Goal: Check status

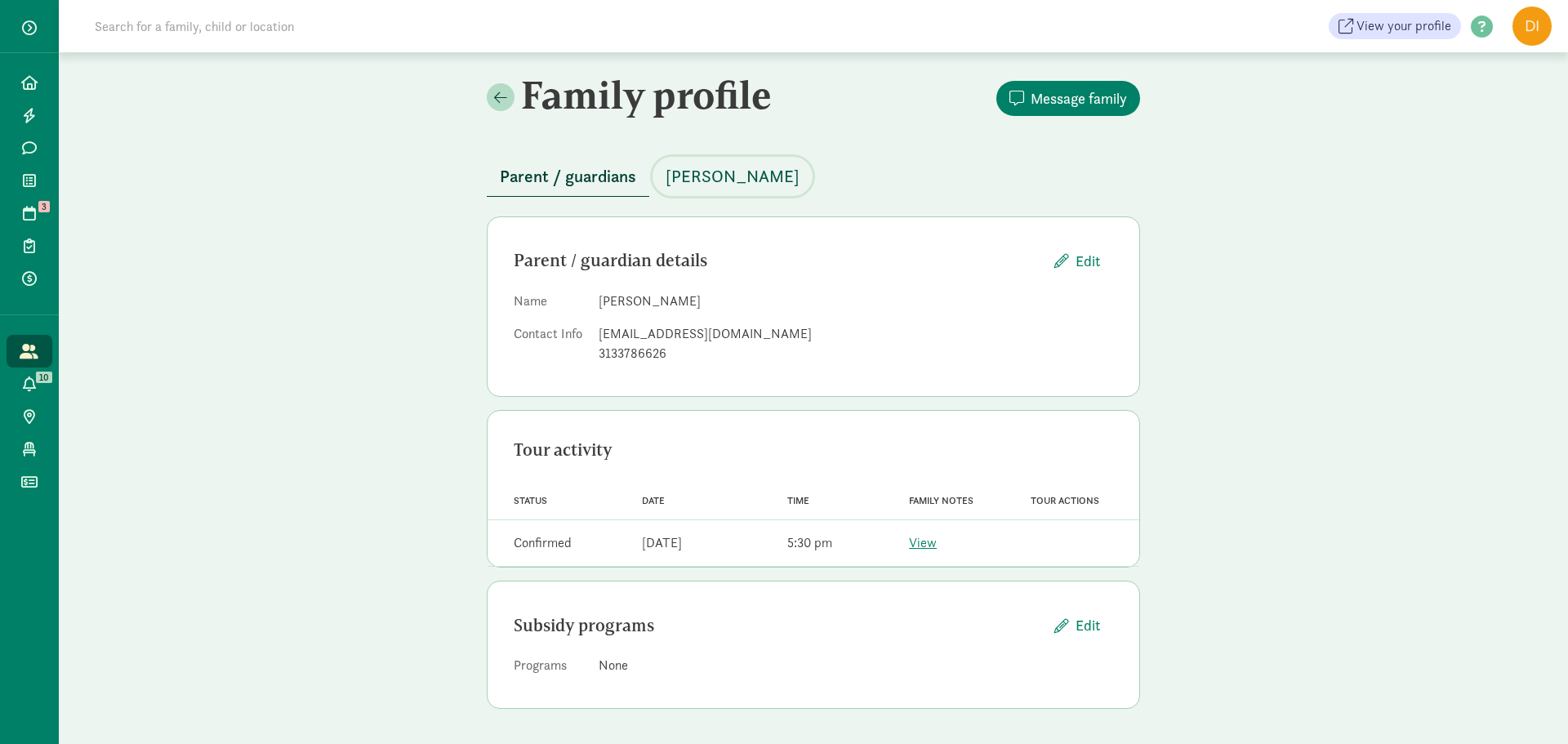
click at [694, 181] on span "Chaewon Kim" at bounding box center [732, 176] width 134 height 26
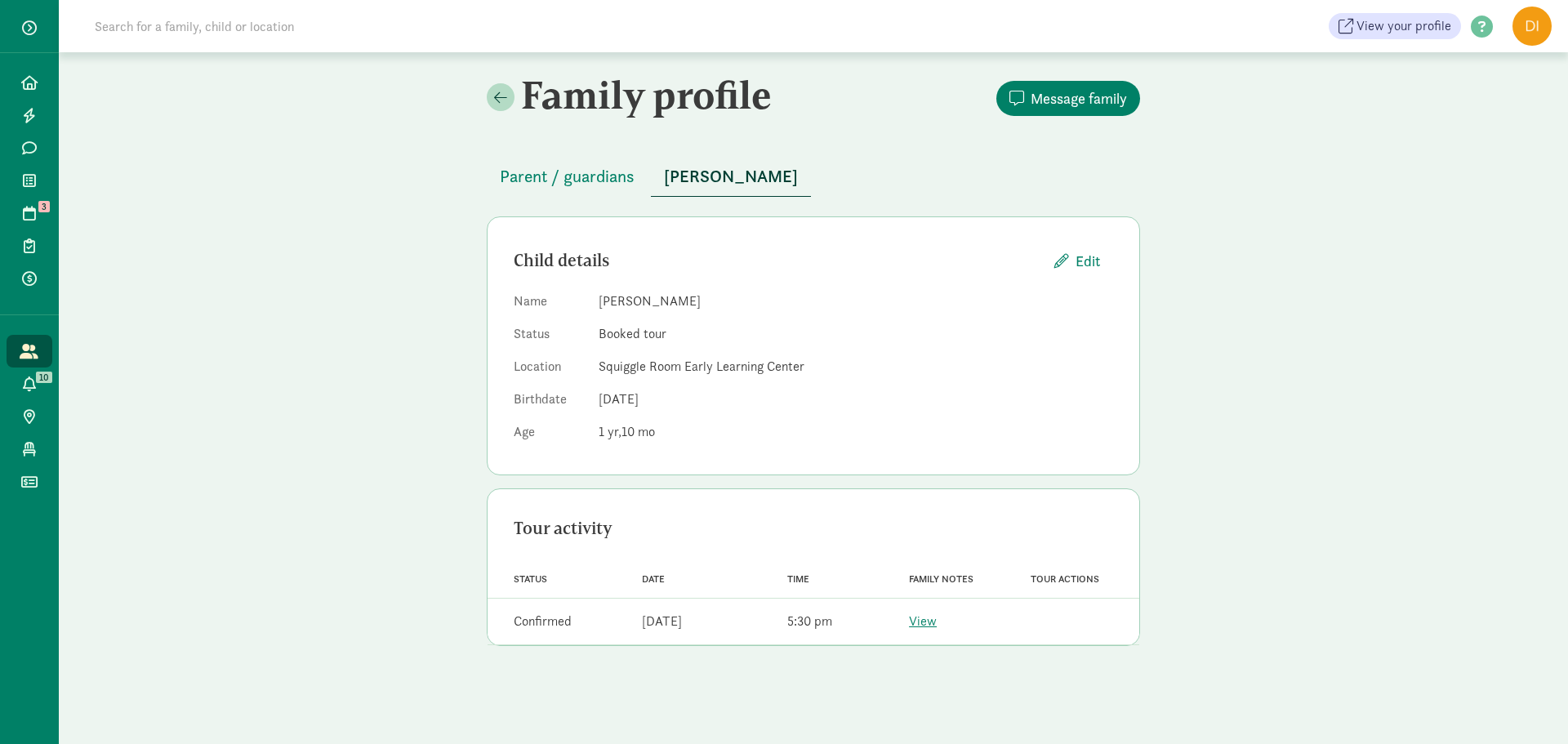
click at [649, 302] on dd "Chaewon Kim" at bounding box center [856, 302] width 514 height 20
drag, startPoint x: 679, startPoint y: 304, endPoint x: 593, endPoint y: 305, distance: 86.0
click at [593, 305] on dl "Name Chaewon Kim Status Booked tour Location Squiggle Room Early Learning Cente…" at bounding box center [813, 370] width 600 height 157
copy dd "Chaewon Kim"
click at [32, 93] on link "Home" at bounding box center [30, 82] width 46 height 33
